Goal: Task Accomplishment & Management: Use online tool/utility

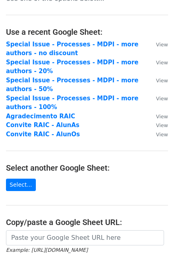
scroll to position [120, 0]
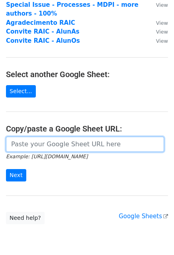
click at [79, 142] on input "url" at bounding box center [85, 143] width 158 height 15
paste input "https://docs.google.com/spreadsheets/d/1GlVi8LOHwkyuY1qgFjBKMOBXQa4H0aYFjcbQehN…"
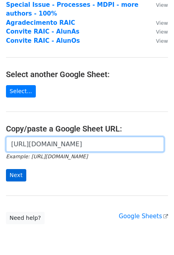
type input "https://docs.google.com/spreadsheets/d/1GlVi8LOHwkyuY1qgFjBKMOBXQa4H0aYFjcbQehN…"
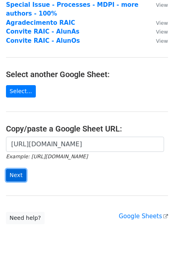
scroll to position [0, 0]
click at [21, 175] on input "Next" at bounding box center [16, 175] width 20 height 12
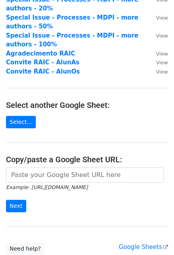
scroll to position [120, 0]
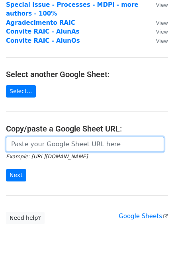
click at [37, 151] on form "Example: https://docs.google.com/spreadsheets/d/abc/edit Next" at bounding box center [87, 158] width 162 height 45
paste input "https://docs.google.com/spreadsheets/d/1GlVi8LOHwkyuY1qgFjBKMOBXQa4H0aYFjcbQehN…"
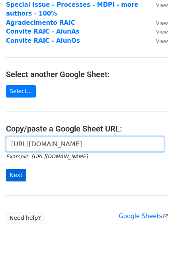
type input "https://docs.google.com/spreadsheets/d/1GlVi8LOHwkyuY1qgFjBKMOBXQa4H0aYFjcbQehN…"
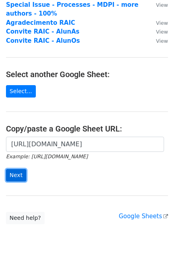
scroll to position [0, 0]
click at [16, 174] on input "Next" at bounding box center [16, 175] width 20 height 12
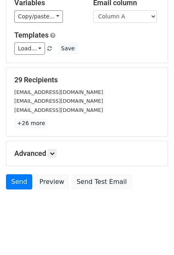
scroll to position [54, 0]
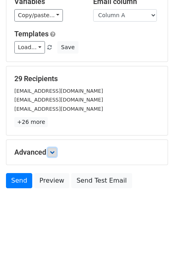
click at [53, 148] on link at bounding box center [52, 152] width 9 height 9
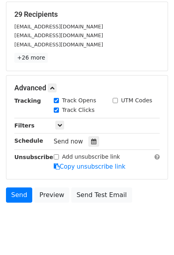
scroll to position [120, 0]
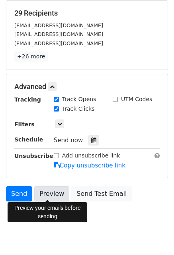
click at [45, 193] on link "Preview" at bounding box center [51, 193] width 35 height 15
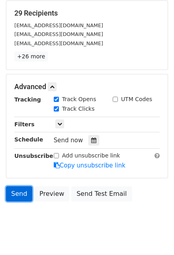
click at [18, 194] on link "Send" at bounding box center [19, 193] width 26 height 15
